Goal: Information Seeking & Learning: Learn about a topic

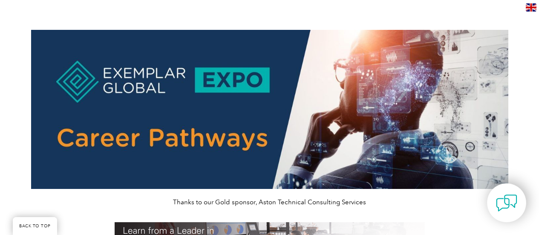
scroll to position [383, 0]
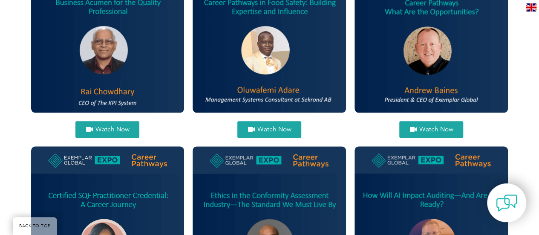
click at [113, 129] on span "Watch Now" at bounding box center [112, 129] width 34 height 6
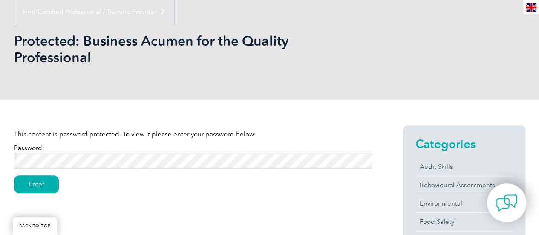
scroll to position [128, 0]
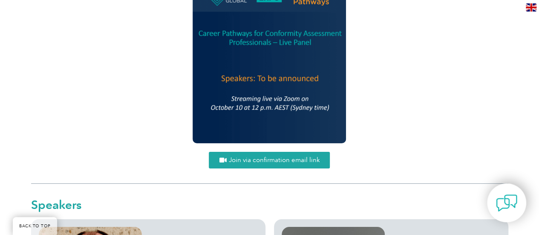
scroll to position [1320, 0]
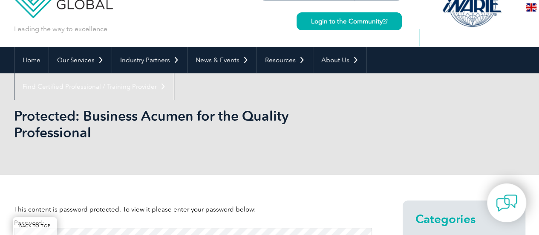
scroll to position [85, 0]
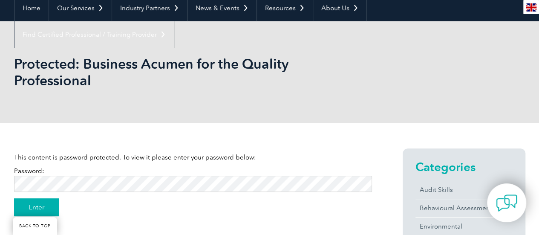
click at [51, 205] on input "Enter" at bounding box center [36, 207] width 45 height 18
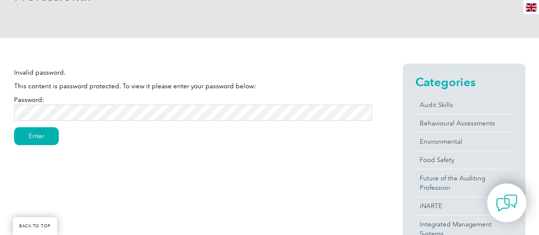
scroll to position [170, 0]
